Goal: Task Accomplishment & Management: Use online tool/utility

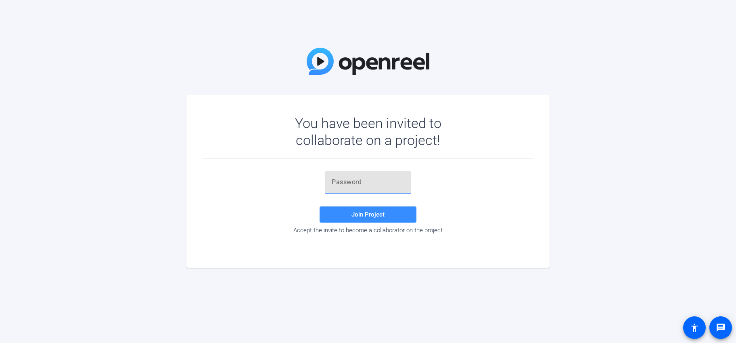
click at [369, 182] on input "text" at bounding box center [368, 182] width 73 height 10
paste input "HrADI$"
type input "HrADI$"
click at [390, 216] on span at bounding box center [368, 214] width 97 height 19
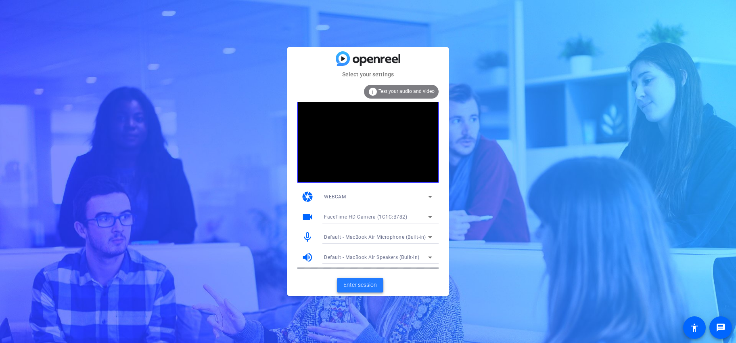
click at [359, 284] on span "Enter session" at bounding box center [359, 284] width 33 height 8
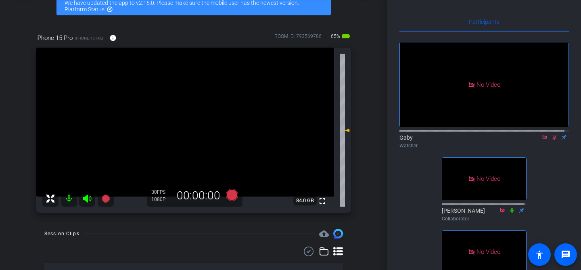
click at [552, 140] on icon at bounding box center [554, 137] width 4 height 5
click at [551, 140] on icon at bounding box center [554, 137] width 6 height 6
